Goal: Task Accomplishment & Management: Manage account settings

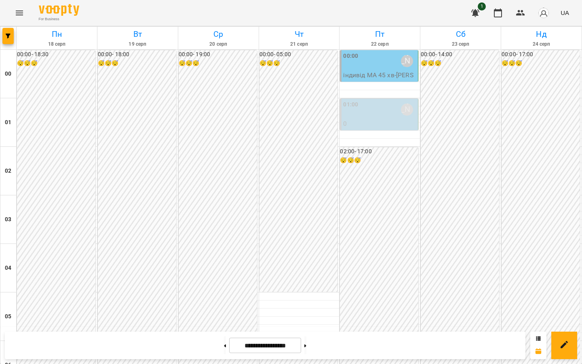
scroll to position [732, 0]
click at [224, 342] on button at bounding box center [225, 345] width 2 height 18
type input "**********"
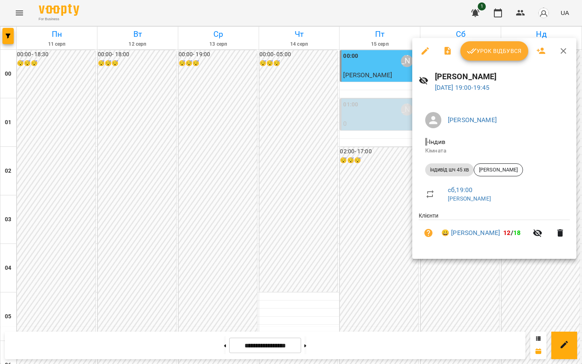
click at [497, 51] on span "Урок відбувся" at bounding box center [494, 51] width 55 height 10
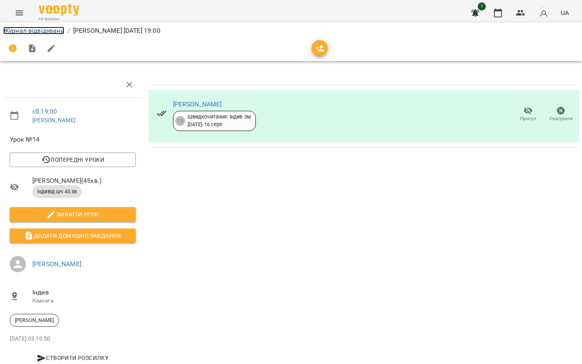
click at [10, 32] on link "Журнал відвідувань" at bounding box center [33, 31] width 61 height 8
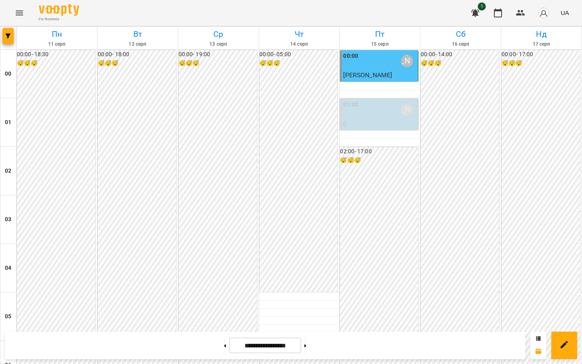
scroll to position [886, 0]
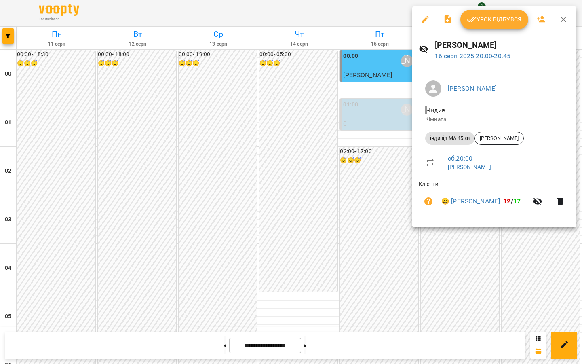
click at [479, 22] on span "Урок відбувся" at bounding box center [494, 20] width 55 height 10
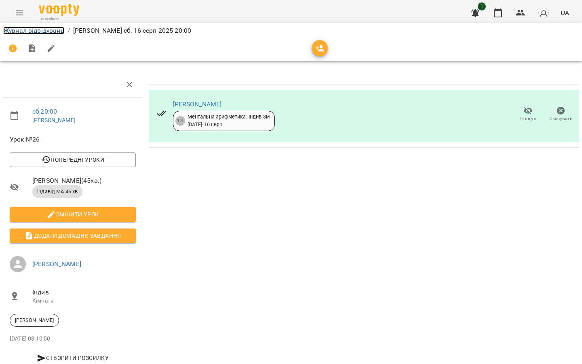
click at [28, 29] on link "Журнал відвідувань" at bounding box center [33, 31] width 61 height 8
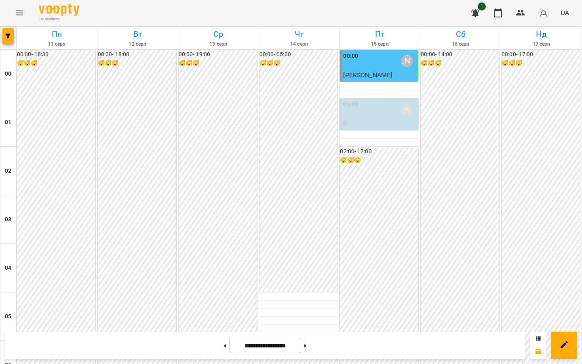
scroll to position [701, 0]
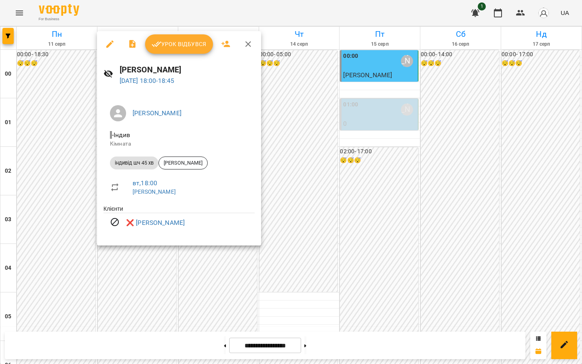
click at [47, 166] on div at bounding box center [291, 182] width 582 height 364
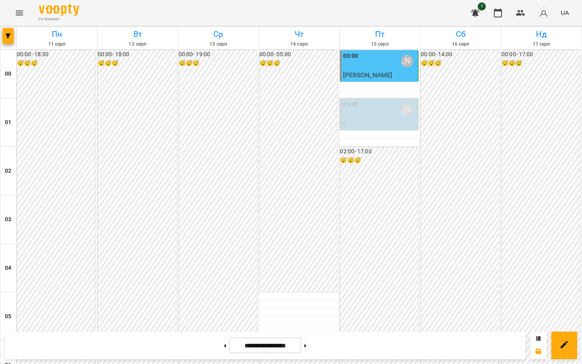
scroll to position [811, 0]
click at [224, 344] on button at bounding box center [225, 345] width 2 height 18
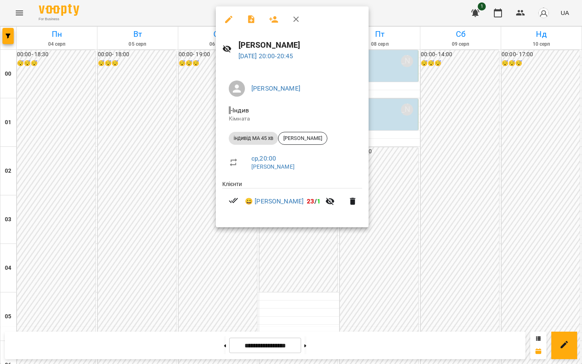
click at [195, 192] on div at bounding box center [291, 182] width 582 height 364
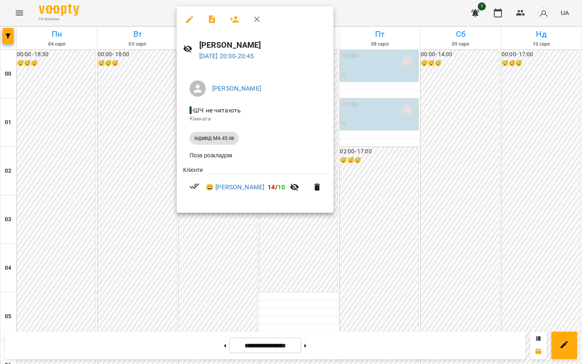
click at [137, 202] on div at bounding box center [291, 182] width 582 height 364
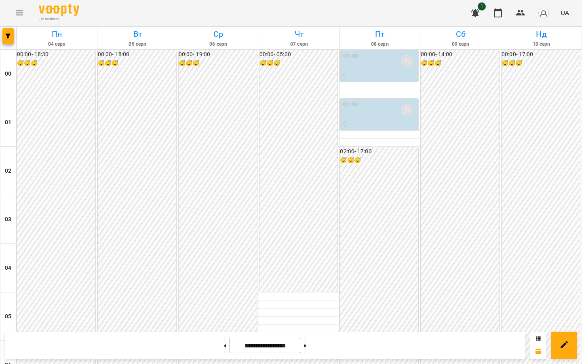
scroll to position [790, 0]
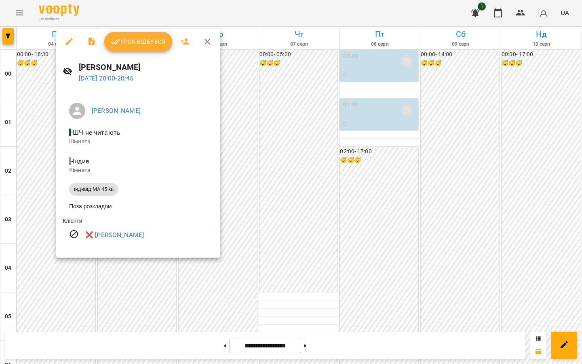
click at [69, 296] on div at bounding box center [291, 182] width 582 height 364
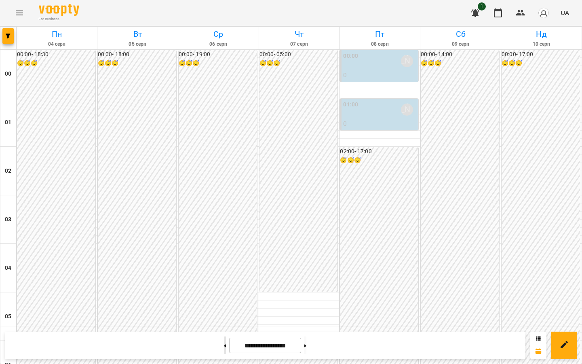
click at [224, 347] on button at bounding box center [225, 345] width 2 height 18
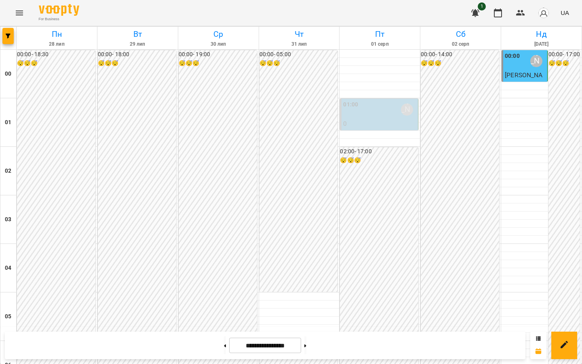
scroll to position [733, 0]
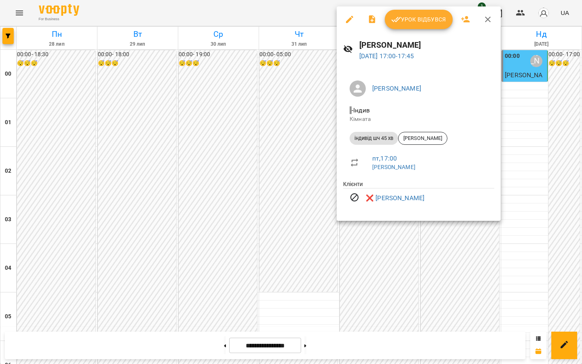
click at [357, 255] on div at bounding box center [291, 182] width 582 height 364
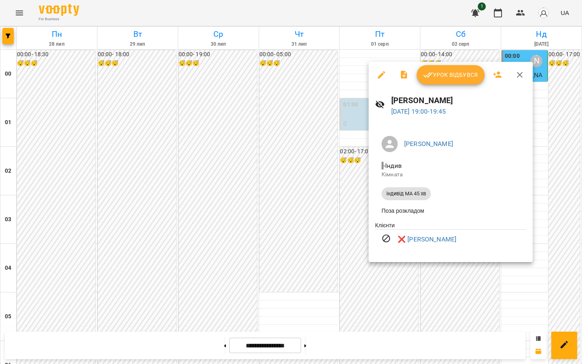
click at [298, 200] on div at bounding box center [291, 182] width 582 height 364
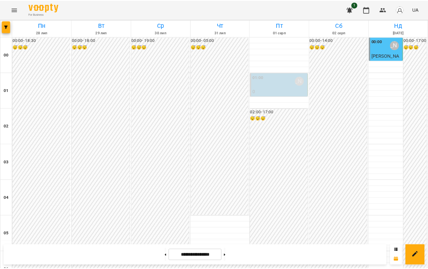
scroll to position [884, 0]
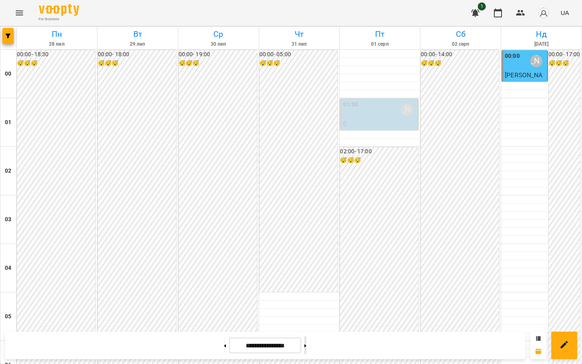
click at [306, 349] on button at bounding box center [305, 345] width 2 height 18
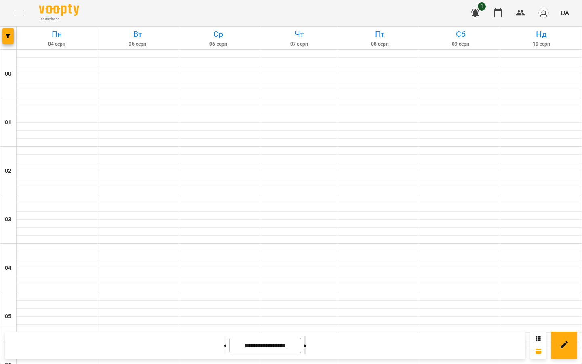
click at [306, 349] on button at bounding box center [305, 345] width 2 height 18
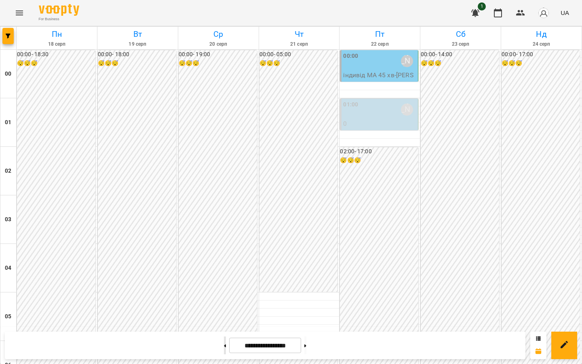
click at [224, 347] on button at bounding box center [225, 345] width 2 height 18
type input "**********"
